Goal: Communication & Community: Answer question/provide support

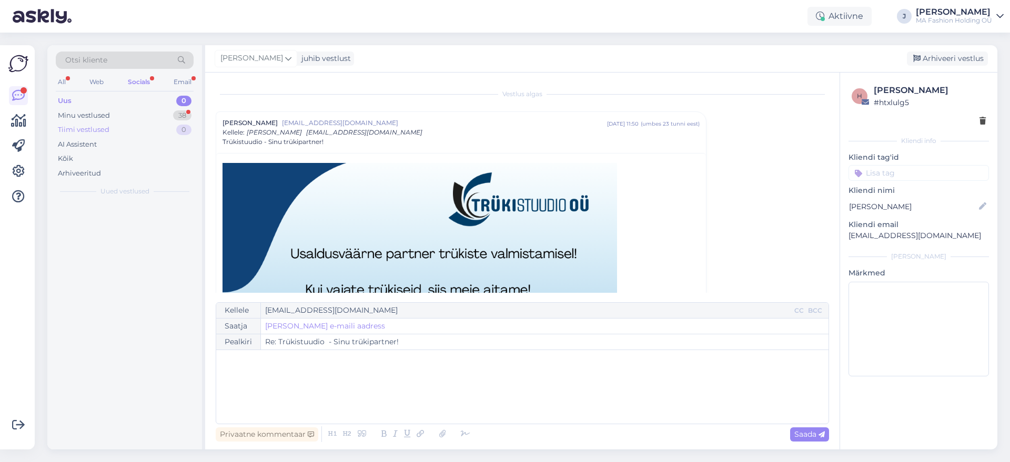
scroll to position [28, 0]
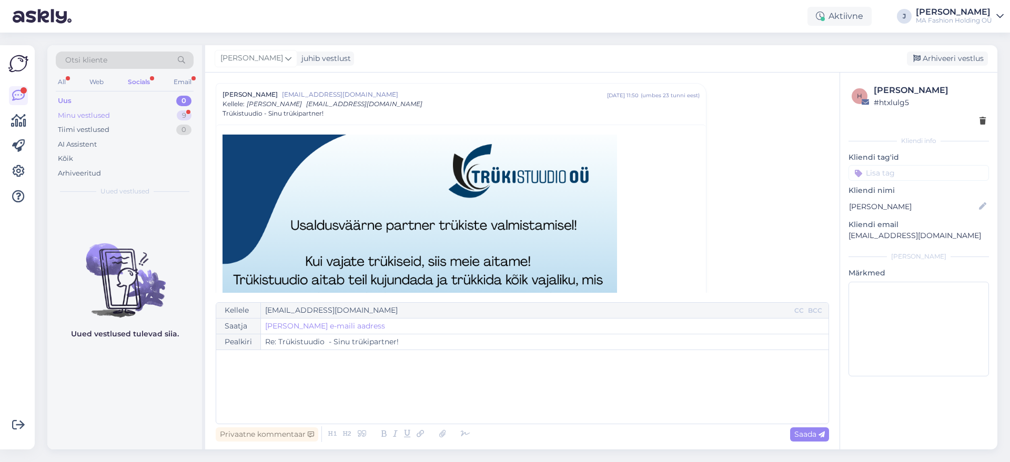
click at [156, 117] on div "Minu vestlused 9" at bounding box center [125, 115] width 138 height 15
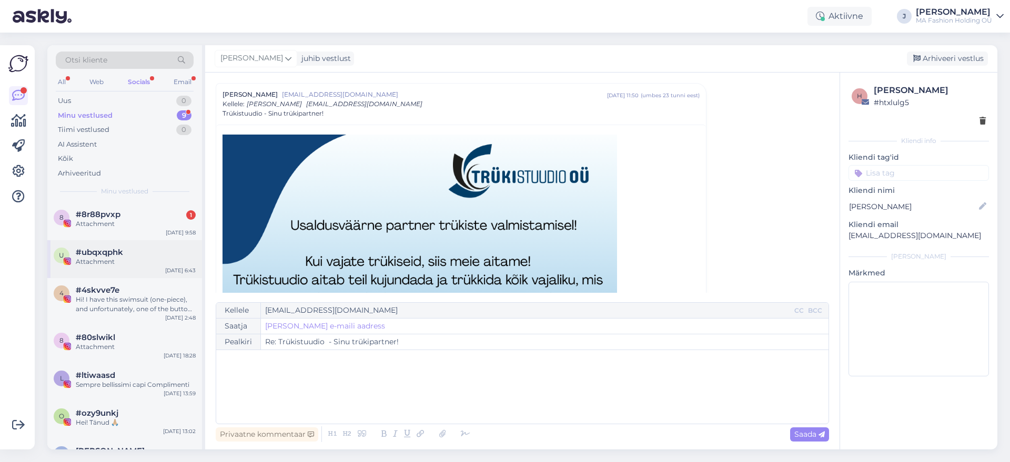
click at [155, 242] on div "u #ubqxqphk Attachment [DATE] 6:43" at bounding box center [124, 259] width 155 height 38
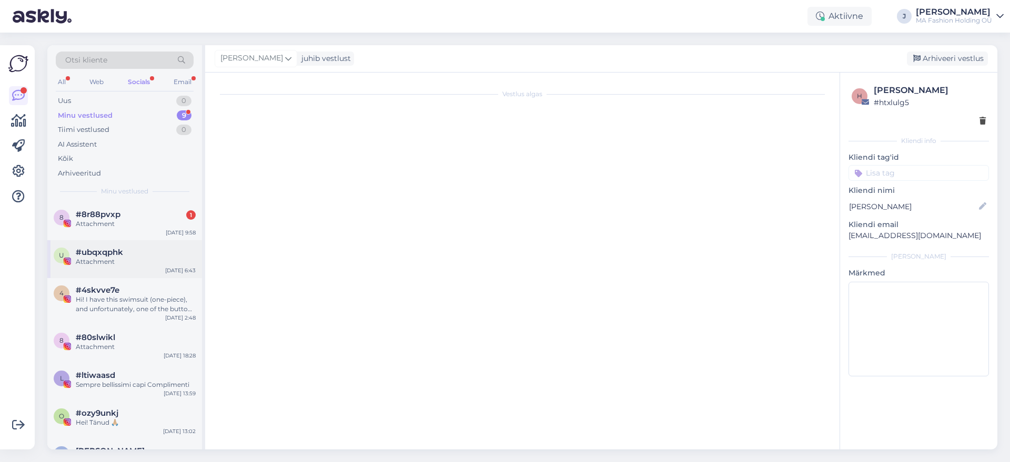
scroll to position [83, 0]
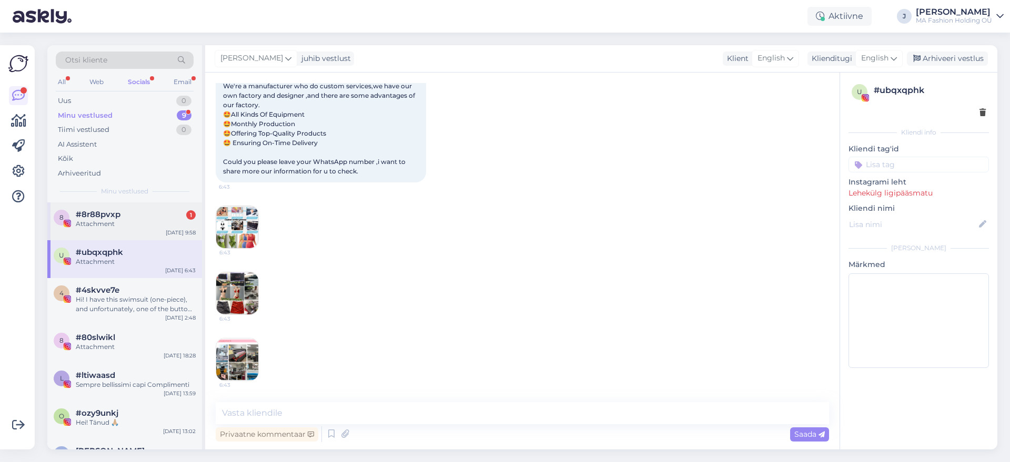
click at [153, 233] on div "8 #8r88pvxp 1 Attachment [DATE] 9:58" at bounding box center [124, 221] width 155 height 38
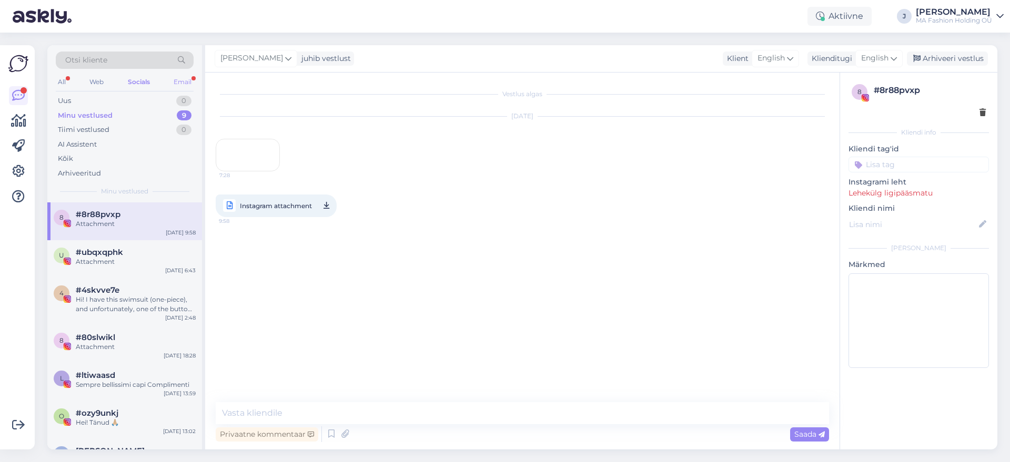
click at [189, 83] on div "Email" at bounding box center [182, 82] width 22 height 14
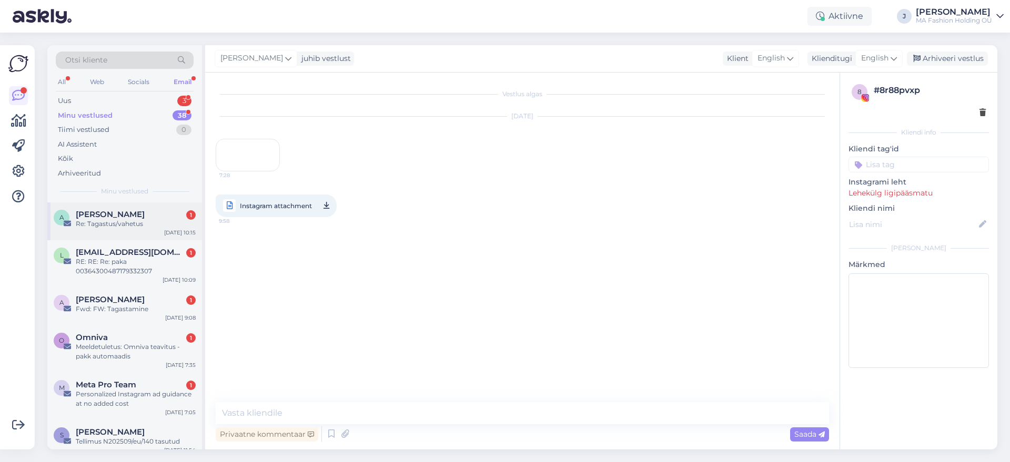
click at [160, 228] on div "Re: Tagastus/vahetus" at bounding box center [136, 223] width 120 height 9
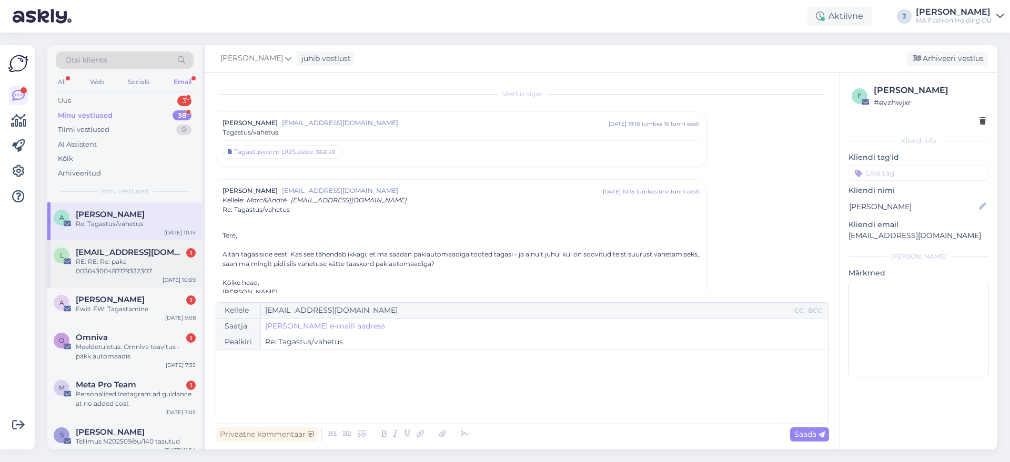
click at [161, 241] on div "l [EMAIL_ADDRESS][DOMAIN_NAME] 1 RE: RE: Re: paka 00364300487179332307 [DATE] 1…" at bounding box center [124, 263] width 155 height 47
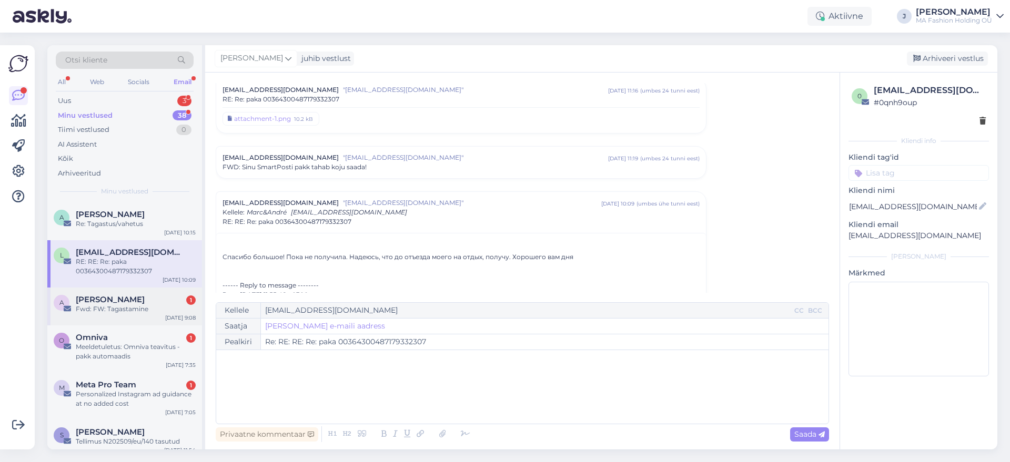
click at [164, 307] on div "Fwd: FW: Tagastamine" at bounding box center [136, 308] width 120 height 9
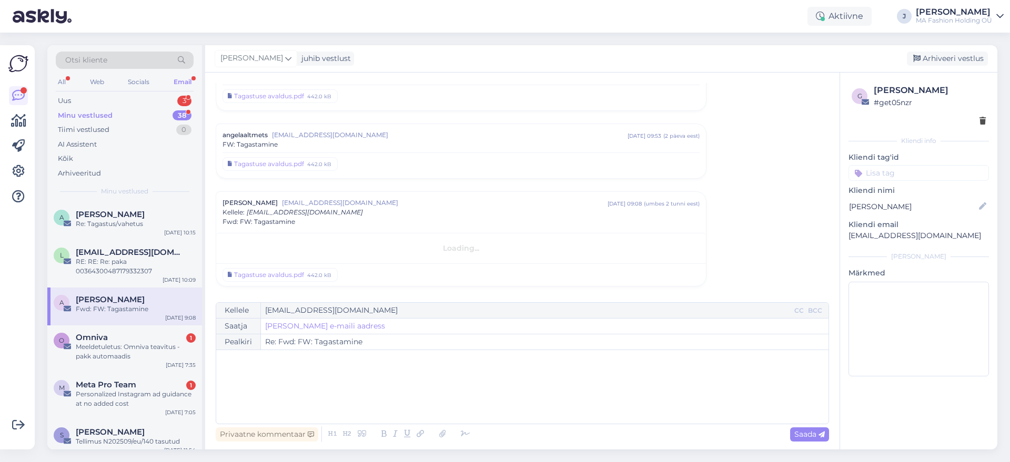
scroll to position [56, 0]
click at [165, 350] on div "Meeldetuletus: Omniva teavitus - pakk automaadis" at bounding box center [136, 351] width 120 height 19
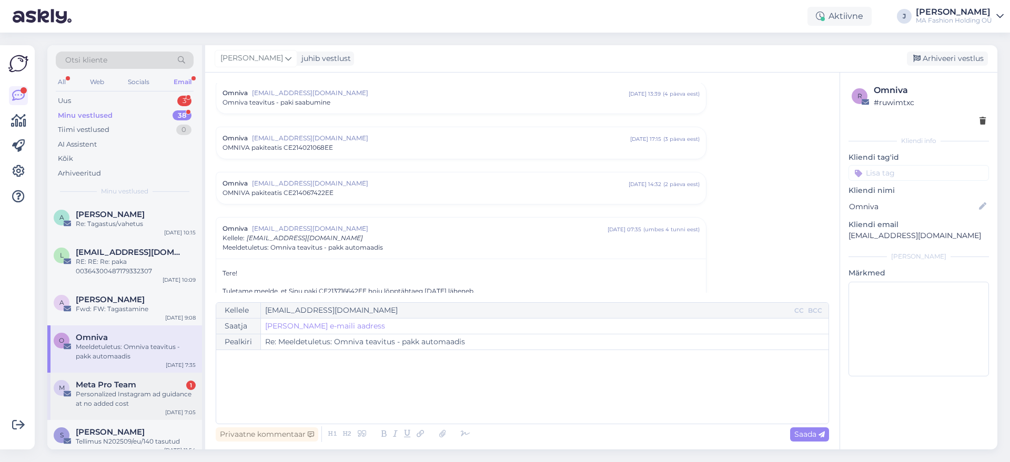
click at [162, 387] on div "Meta Pro Team 1" at bounding box center [136, 384] width 120 height 9
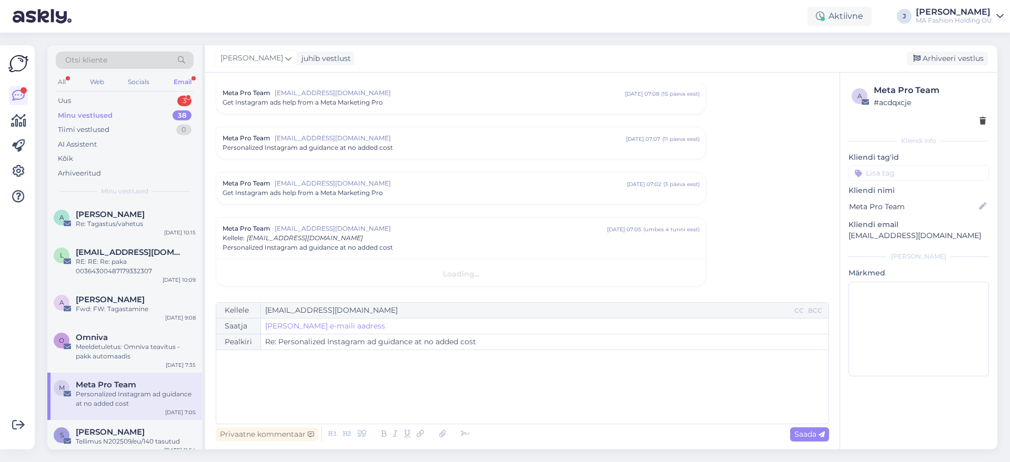
scroll to position [120, 0]
click at [149, 99] on div "Uus 3" at bounding box center [125, 101] width 138 height 15
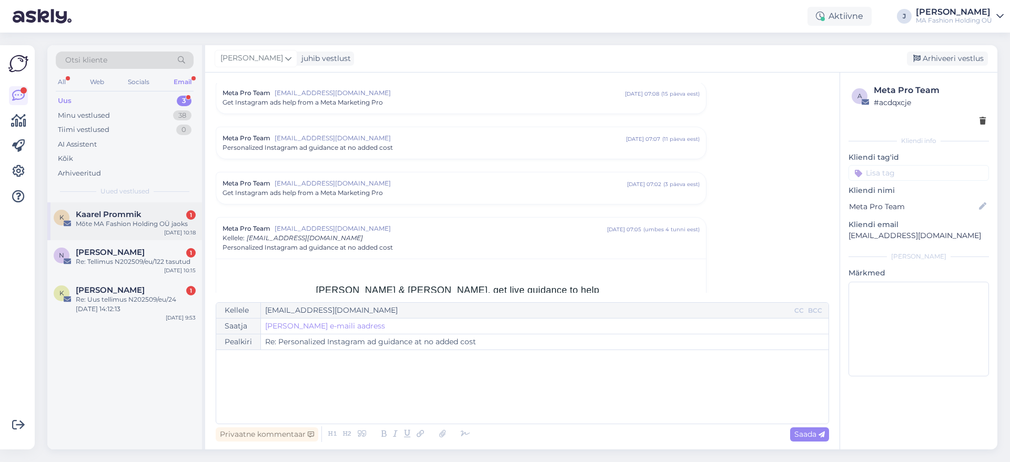
click at [141, 234] on div "K Kaarel Prommik 1 [PERSON_NAME] MA Fashion Holding OÜ jaoks [DATE] 10:18" at bounding box center [124, 221] width 155 height 38
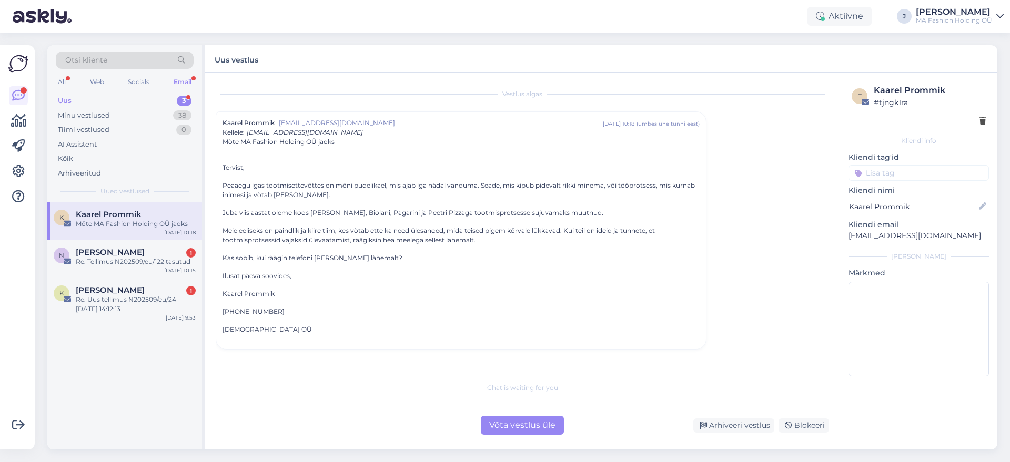
click at [504, 425] on div "Võta vestlus üle" at bounding box center [522, 425] width 83 height 19
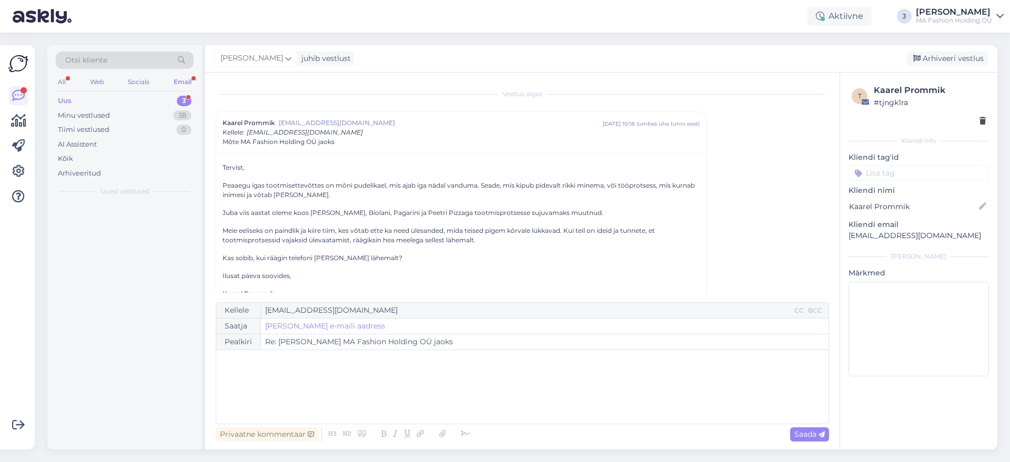
scroll to position [28, 0]
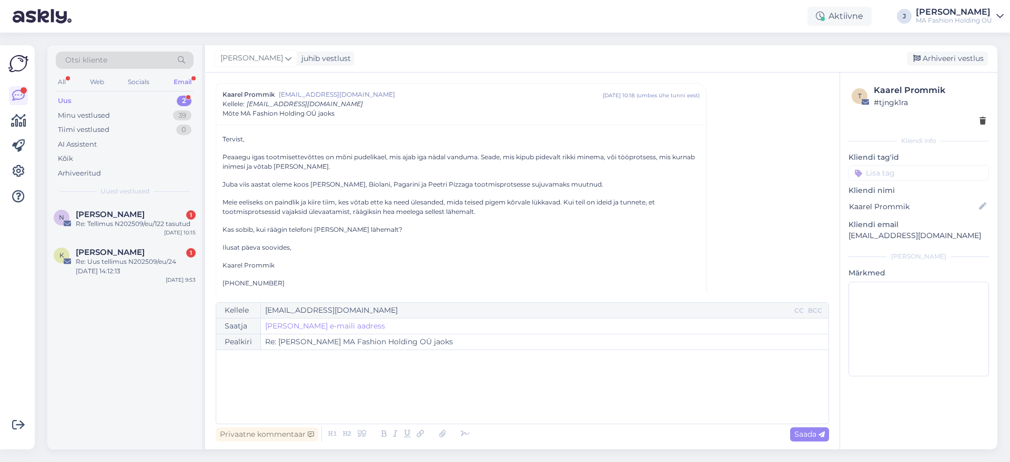
click at [137, 196] on span "Uued vestlused" at bounding box center [124, 191] width 49 height 9
click at [146, 214] on div "[PERSON_NAME] 1" at bounding box center [136, 214] width 120 height 9
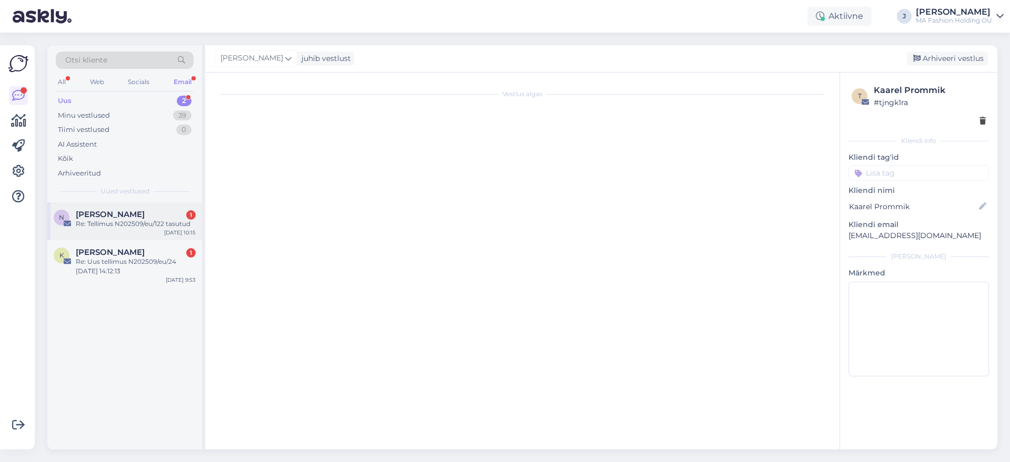
scroll to position [0, 0]
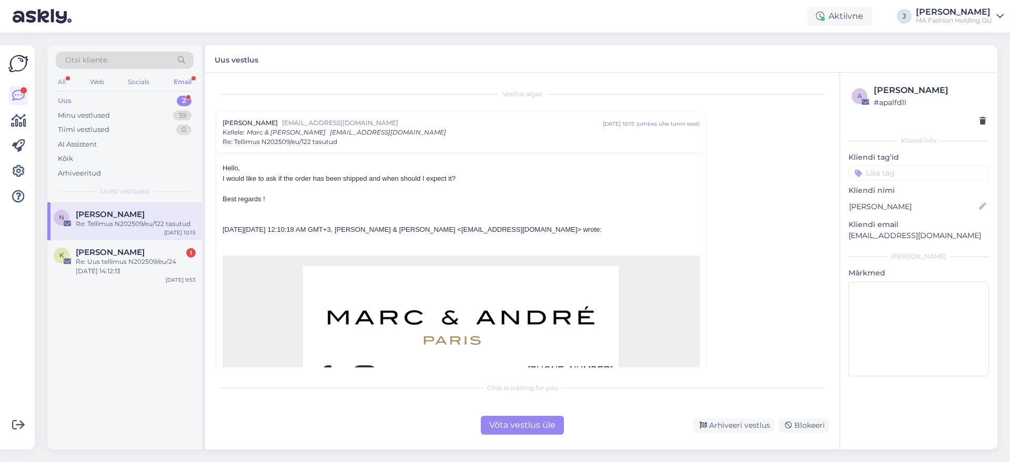
click at [524, 430] on div "Võta vestlus üle" at bounding box center [522, 425] width 83 height 19
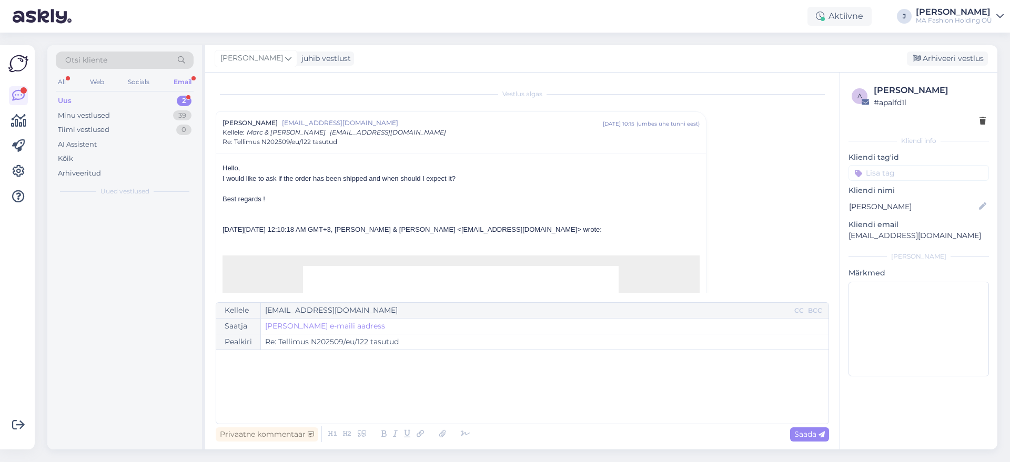
scroll to position [28, 0]
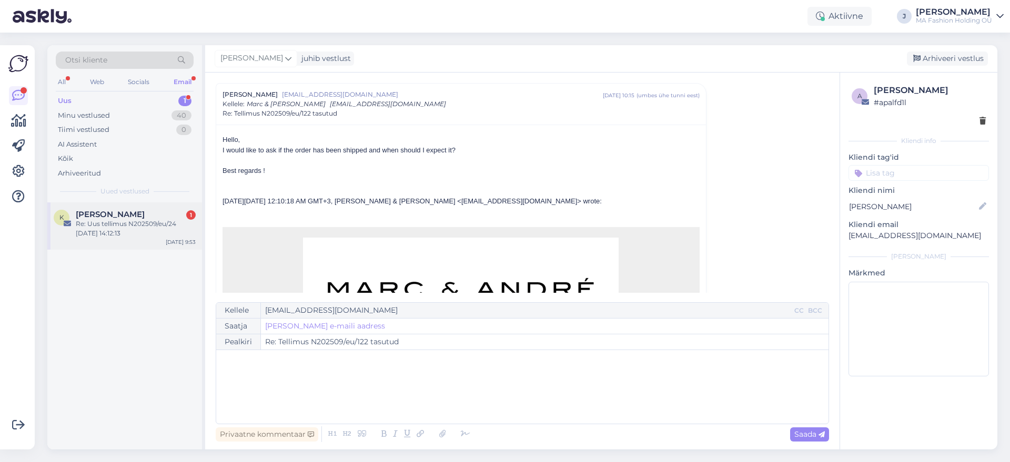
drag, startPoint x: 143, startPoint y: 198, endPoint x: 153, endPoint y: 218, distance: 23.0
click at [153, 218] on div "Otsi kliente All Web Socials Email Uus 1 Minu vestlused 40 Tiimi vestlused 0 AI…" at bounding box center [126, 247] width 158 height 404
click at [153, 218] on div "[PERSON_NAME] 1" at bounding box center [136, 214] width 120 height 9
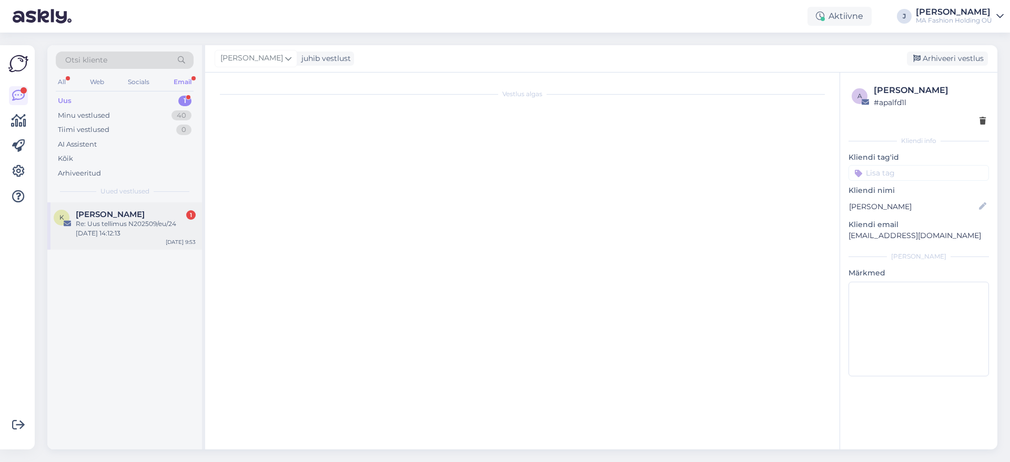
scroll to position [0, 0]
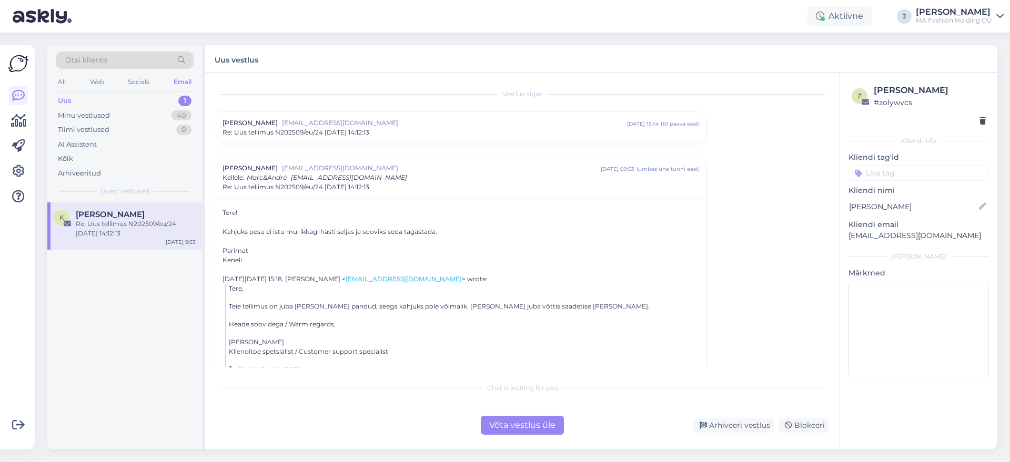
click at [513, 428] on div "Võta vestlus üle" at bounding box center [522, 425] width 83 height 19
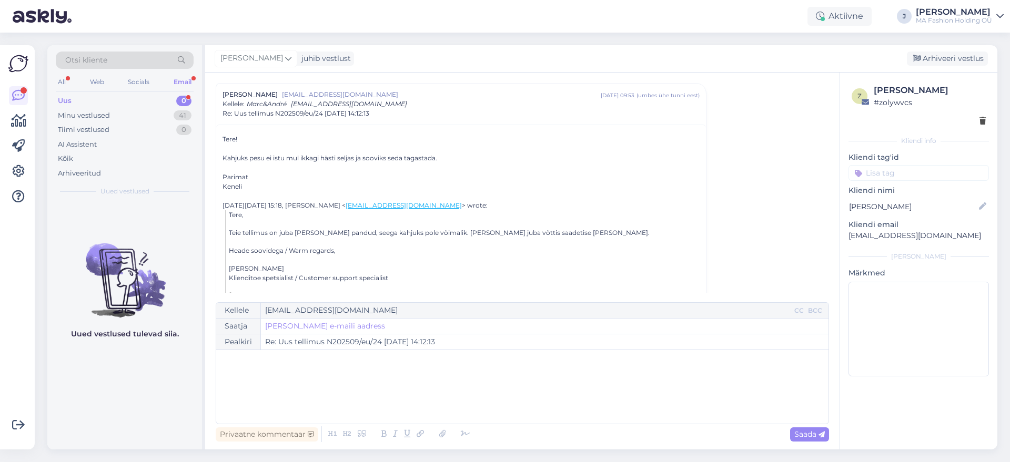
click at [164, 103] on div "Uus 0" at bounding box center [125, 101] width 138 height 15
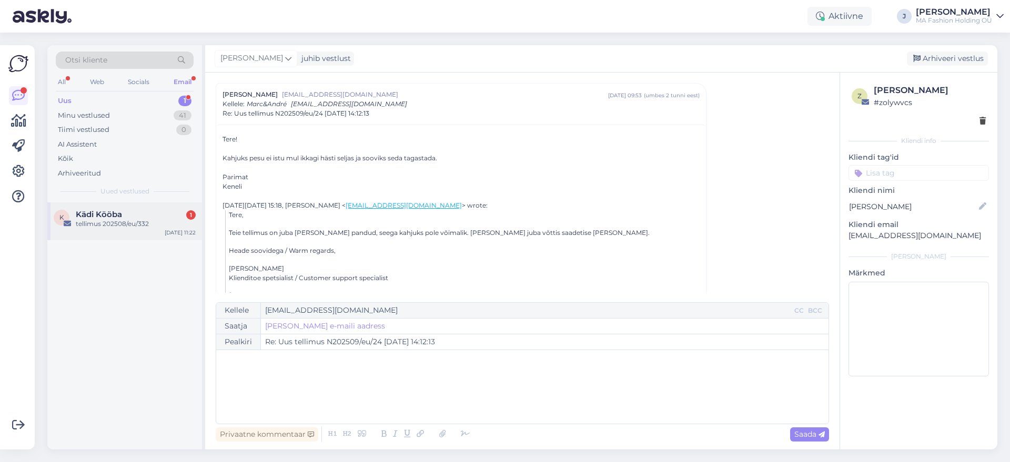
click at [164, 206] on div "K Kädi Kööba 1 tellimus 202508/eu/332 [DATE] 11:22" at bounding box center [124, 221] width 155 height 38
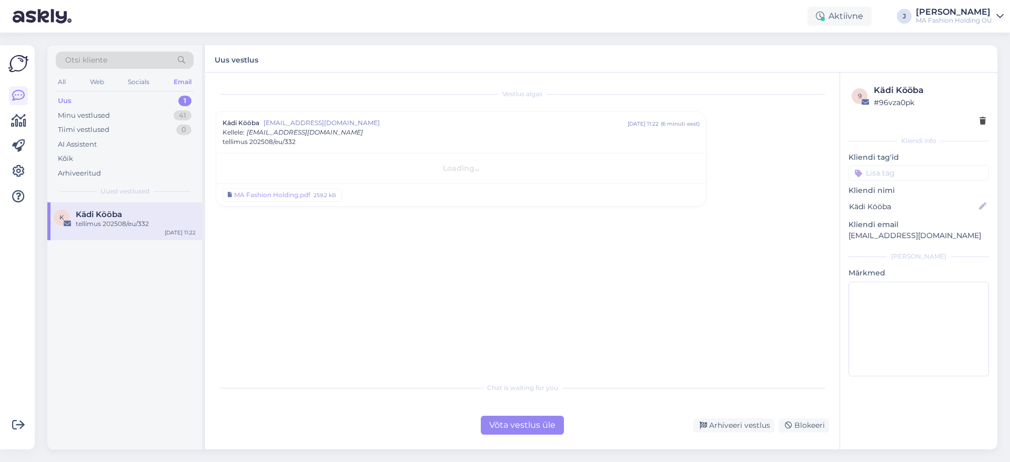
scroll to position [0, 0]
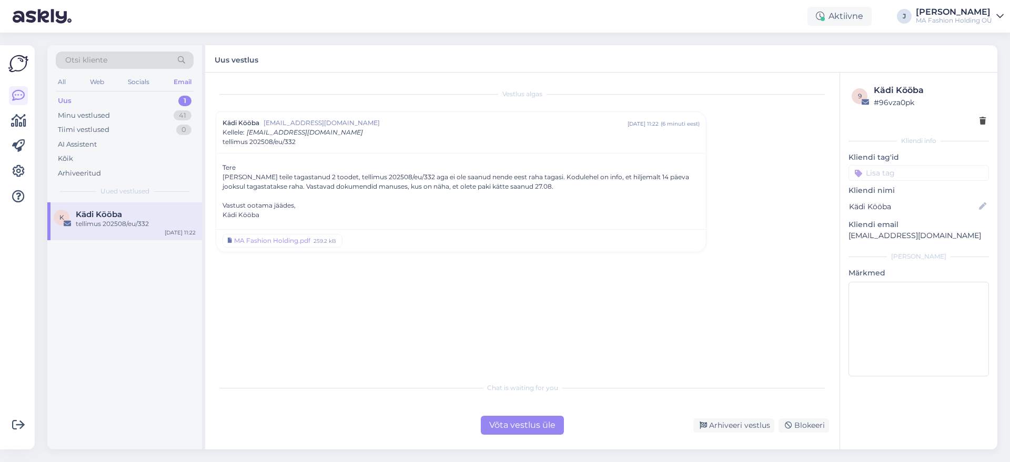
click at [516, 409] on div "Chat is waiting for you Võta vestlus üle Arhiveeri vestlus Blokeeri" at bounding box center [522, 406] width 613 height 58
click at [519, 417] on div "Võta vestlus üle" at bounding box center [522, 425] width 83 height 19
